Goal: Task Accomplishment & Management: Manage account settings

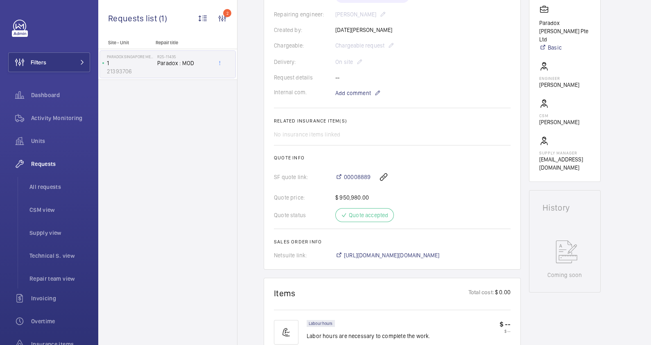
scroll to position [256, 0]
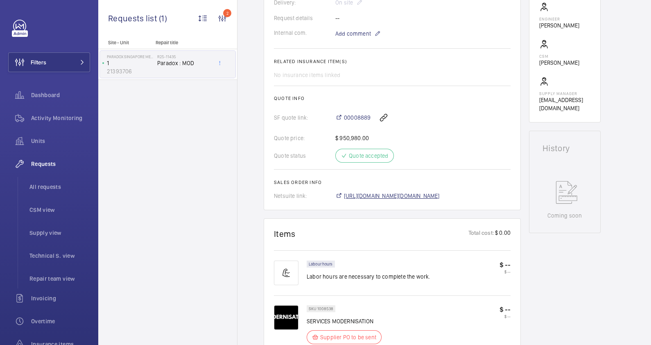
click at [413, 193] on span "[URL][DOMAIN_NAME][DOMAIN_NAME]" at bounding box center [392, 196] width 96 height 8
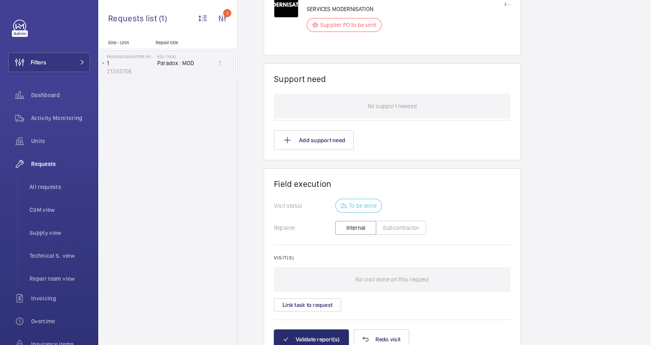
scroll to position [607, 0]
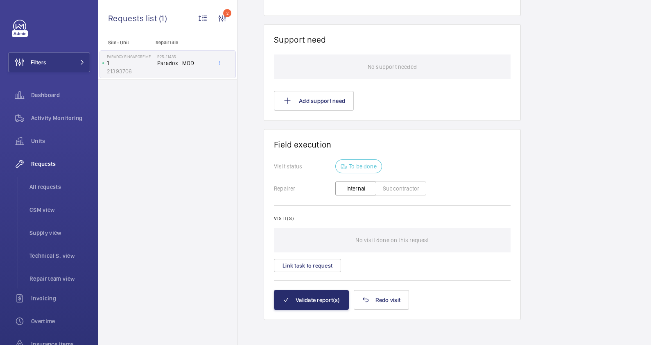
click at [404, 188] on button "Subcontractor" at bounding box center [401, 188] width 50 height 14
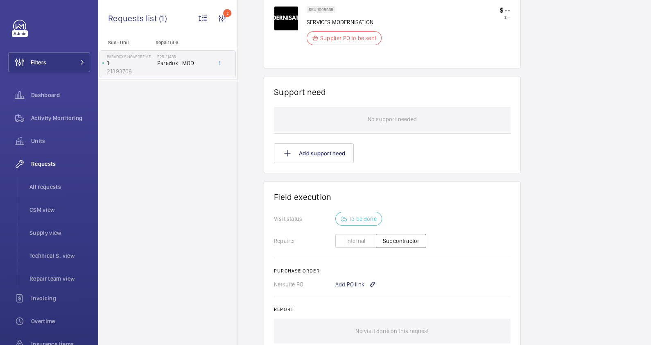
scroll to position [654, 0]
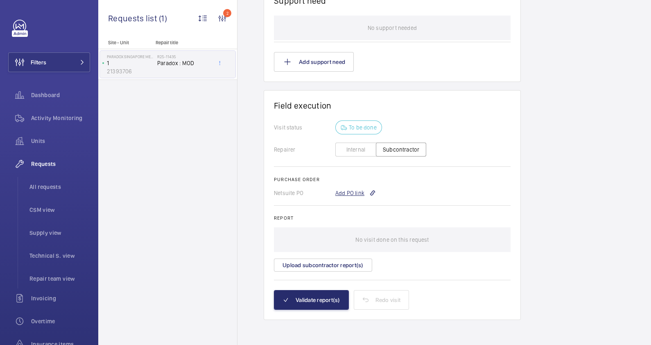
click at [343, 192] on div "Add PO link" at bounding box center [355, 193] width 41 height 8
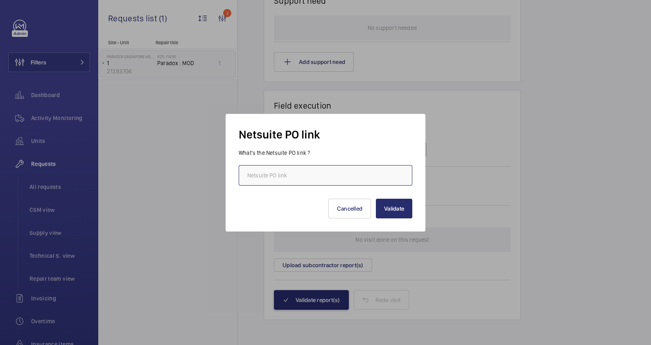
click at [319, 176] on input "text" at bounding box center [326, 175] width 174 height 20
paste input "[URL][DOMAIN_NAME][DOMAIN_NAME]"
type input "[URL][DOMAIN_NAME][DOMAIN_NAME]"
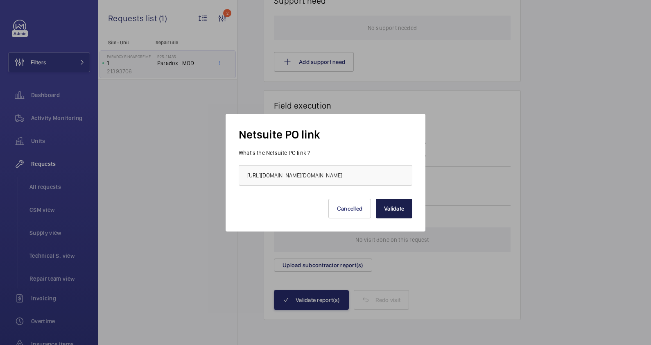
scroll to position [0, 0]
click at [397, 217] on button "Validate" at bounding box center [394, 209] width 36 height 20
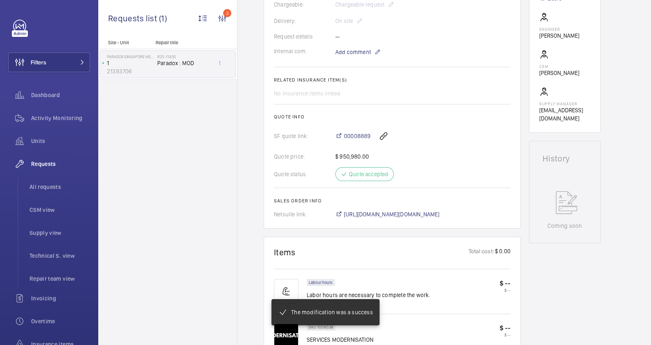
scroll to position [205, 0]
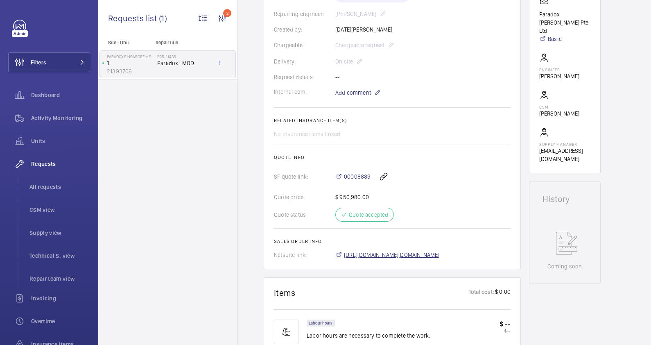
click at [440, 252] on span "[URL][DOMAIN_NAME][DOMAIN_NAME]" at bounding box center [392, 254] width 96 height 8
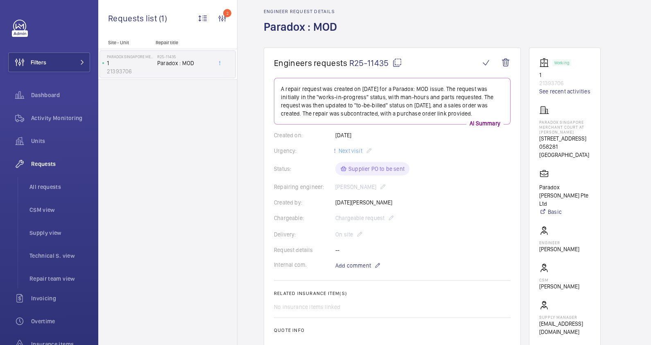
scroll to position [0, 0]
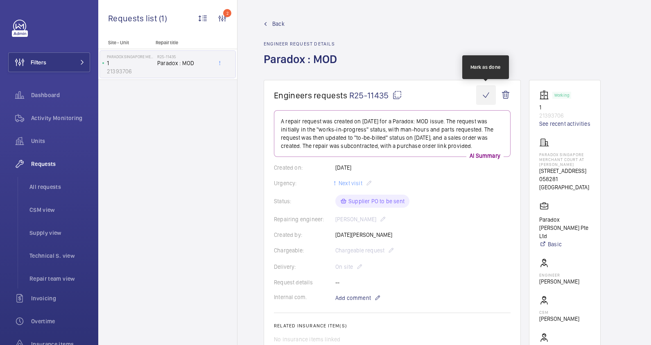
click at [486, 94] on wm-front-icon-button at bounding box center [486, 95] width 20 height 20
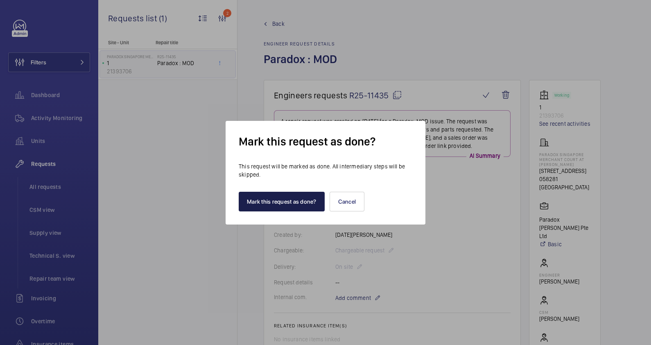
click at [290, 201] on button "Mark this request as done?" at bounding box center [282, 202] width 86 height 20
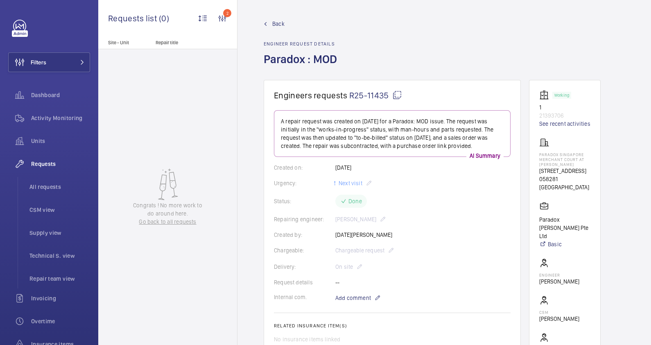
click at [271, 22] on link "Back" at bounding box center [303, 24] width 78 height 8
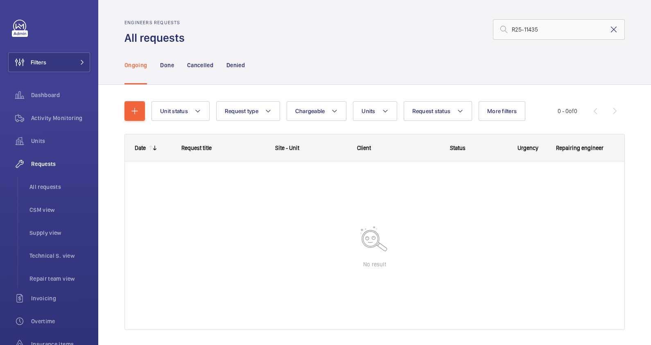
click at [609, 29] on mat-icon at bounding box center [614, 30] width 10 height 10
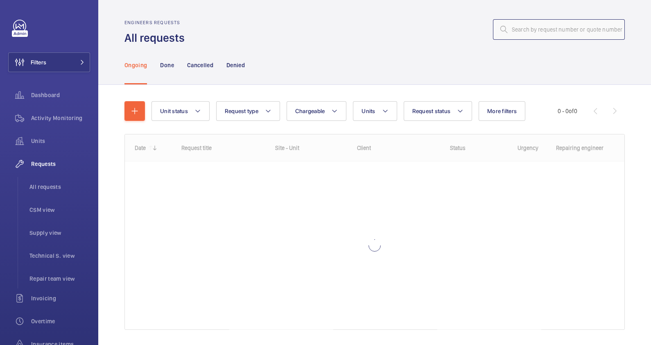
click at [542, 29] on input "text" at bounding box center [559, 29] width 132 height 20
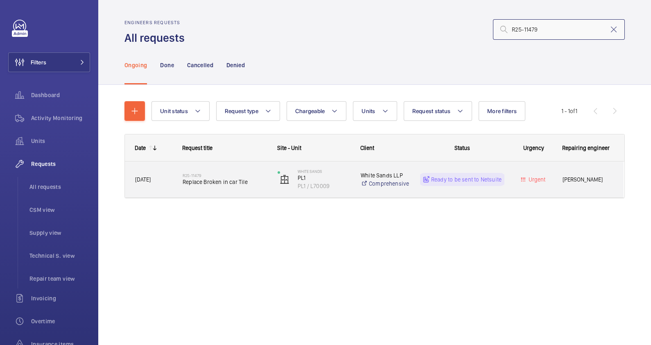
type input "R25-11479"
click at [251, 190] on div "R25-11479 Replace Broken in car Tile" at bounding box center [225, 179] width 84 height 24
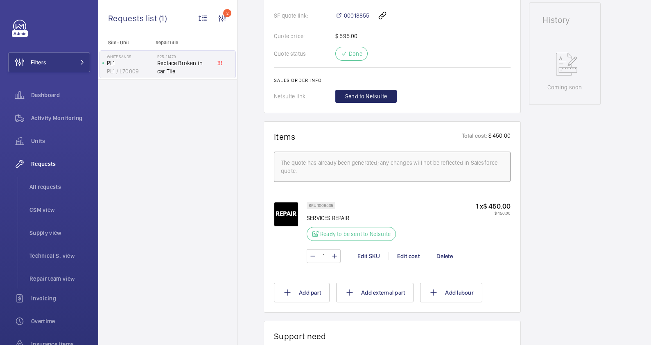
scroll to position [204, 0]
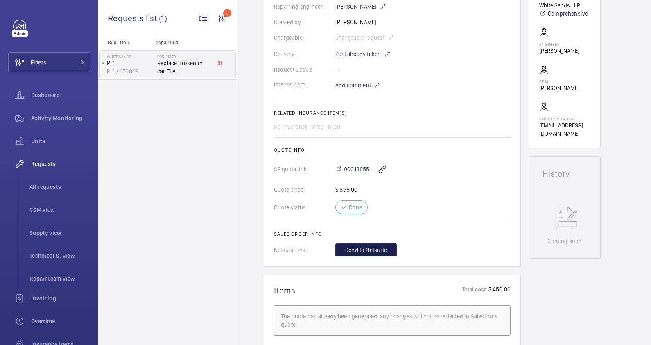
click at [382, 248] on span "Send to Netsuite" at bounding box center [366, 250] width 42 height 8
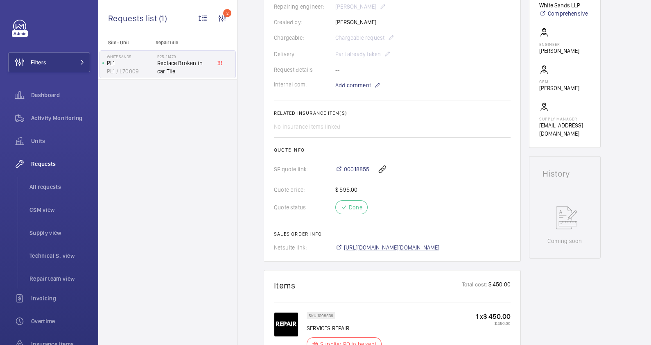
click at [390, 246] on span "[URL][DOMAIN_NAME][DOMAIN_NAME]" at bounding box center [392, 247] width 96 height 8
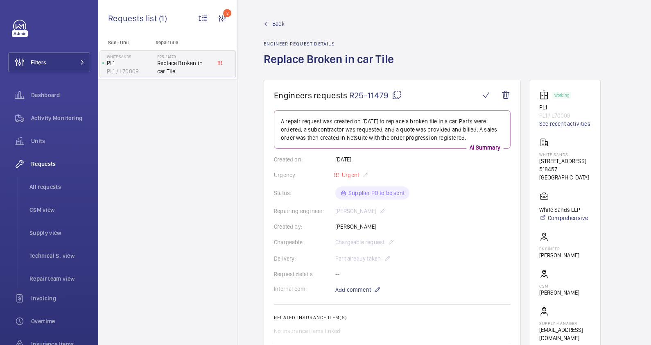
scroll to position [256, 0]
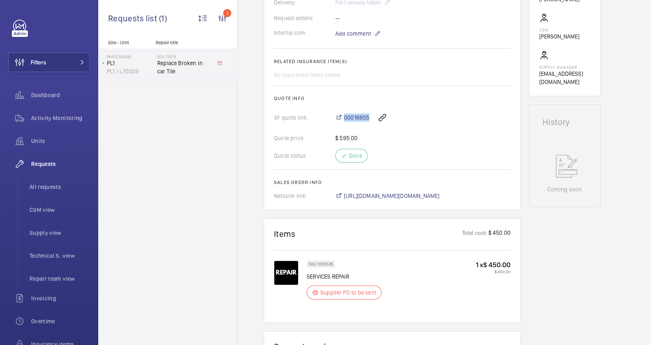
drag, startPoint x: 343, startPoint y: 110, endPoint x: 370, endPoint y: 113, distance: 27.2
click at [370, 113] on div "00018855" at bounding box center [422, 118] width 175 height 20
copy span "00018855"
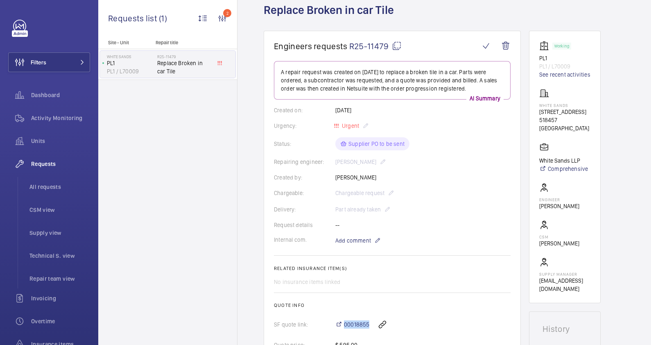
scroll to position [0, 0]
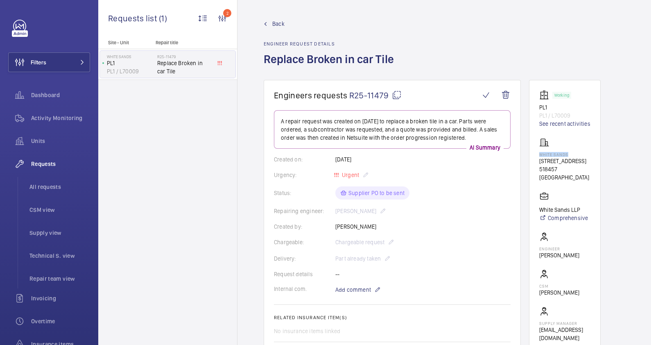
drag, startPoint x: 569, startPoint y: 155, endPoint x: 538, endPoint y: 154, distance: 31.5
click at [538, 154] on wm-front-card "Working PL1 PL1 / L70009 See recent activities [GEOGRAPHIC_DATA] [STREET_ADDRES…" at bounding box center [565, 216] width 72 height 272
drag, startPoint x: 538, startPoint y: 154, endPoint x: 544, endPoint y: 151, distance: 7.1
drag, startPoint x: 544, startPoint y: 151, endPoint x: 569, endPoint y: 152, distance: 24.2
click at [569, 152] on p "White Sands" at bounding box center [564, 154] width 51 height 5
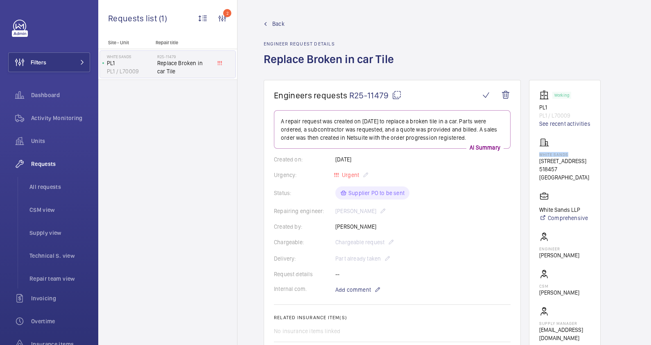
drag, startPoint x: 571, startPoint y: 153, endPoint x: 535, endPoint y: 154, distance: 36.0
click at [535, 154] on wm-front-card "Working PL1 PL1 / L70009 See recent activities [GEOGRAPHIC_DATA] [STREET_ADDRES…" at bounding box center [565, 216] width 72 height 272
drag, startPoint x: 535, startPoint y: 154, endPoint x: 546, endPoint y: 153, distance: 11.5
copy p "White Sands"
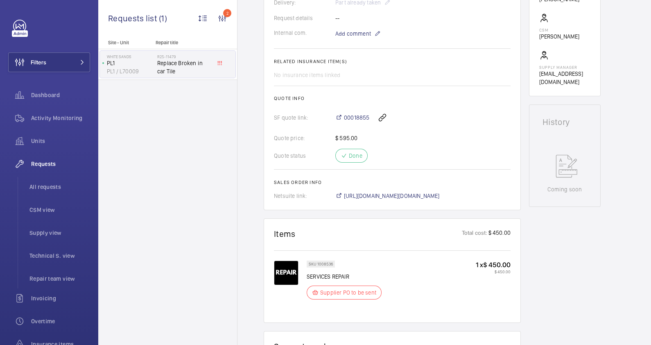
scroll to position [561, 0]
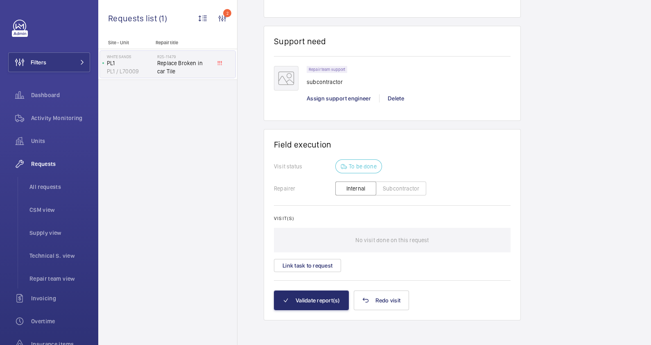
click at [393, 189] on button "Subcontractor" at bounding box center [401, 188] width 50 height 14
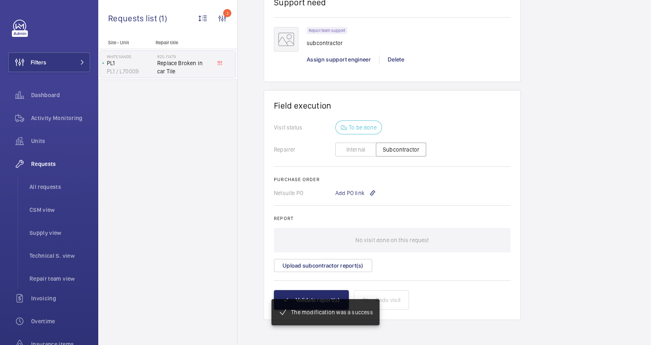
scroll to position [608, 0]
click at [356, 194] on div "Add PO link" at bounding box center [355, 193] width 41 height 8
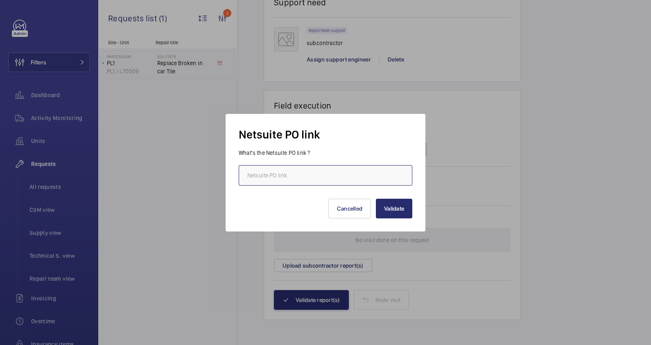
click at [279, 174] on input "text" at bounding box center [326, 175] width 174 height 20
paste input "[URL][DOMAIN_NAME][DOMAIN_NAME]"
type input "[URL][DOMAIN_NAME][DOMAIN_NAME]"
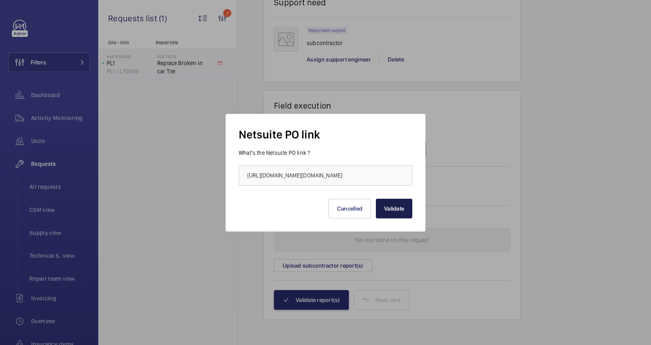
scroll to position [0, 0]
click at [384, 208] on button "Validate" at bounding box center [394, 209] width 36 height 20
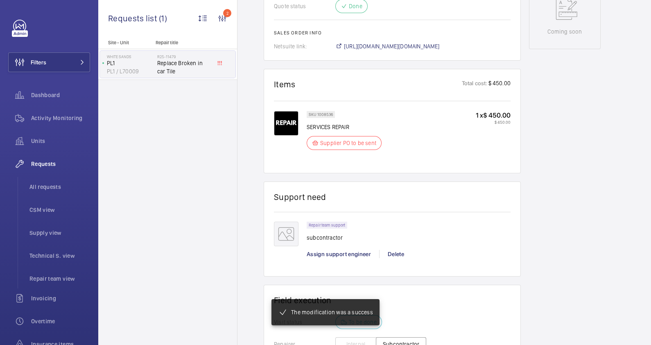
scroll to position [331, 0]
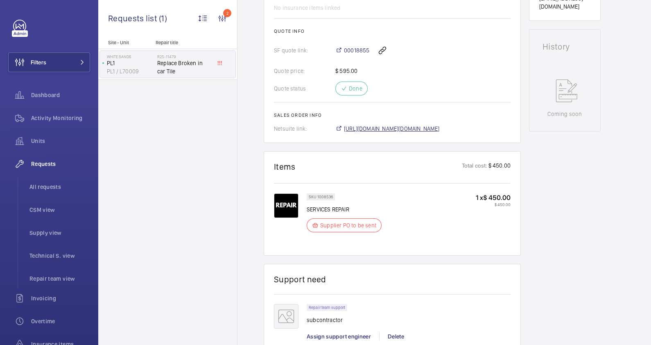
click at [405, 125] on span "[URL][DOMAIN_NAME][DOMAIN_NAME]" at bounding box center [392, 128] width 96 height 8
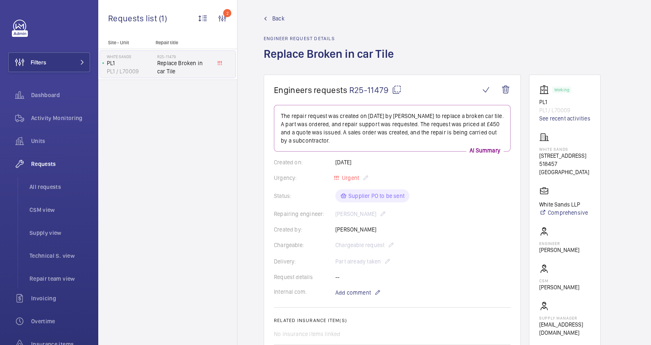
scroll to position [0, 0]
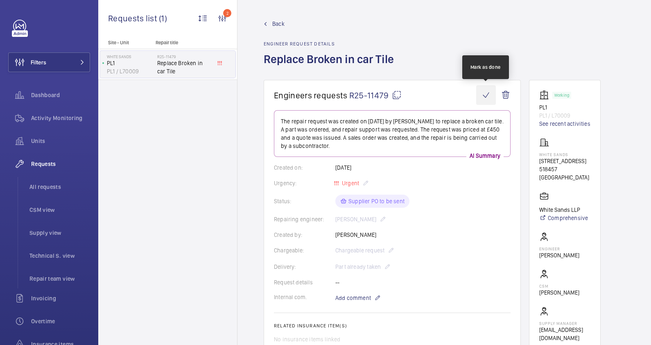
click at [483, 97] on wm-front-icon-button at bounding box center [486, 95] width 20 height 20
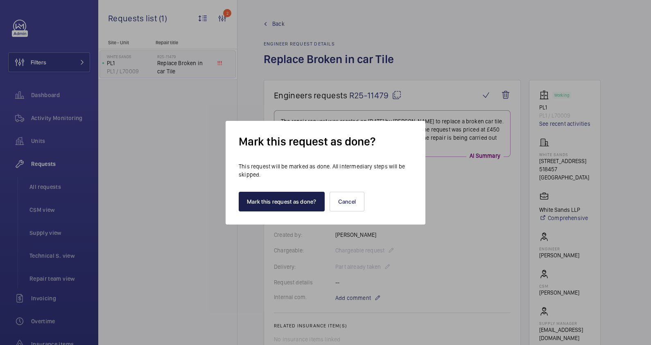
click at [314, 201] on button "Mark this request as done?" at bounding box center [282, 202] width 86 height 20
